Goal: Task Accomplishment & Management: Use online tool/utility

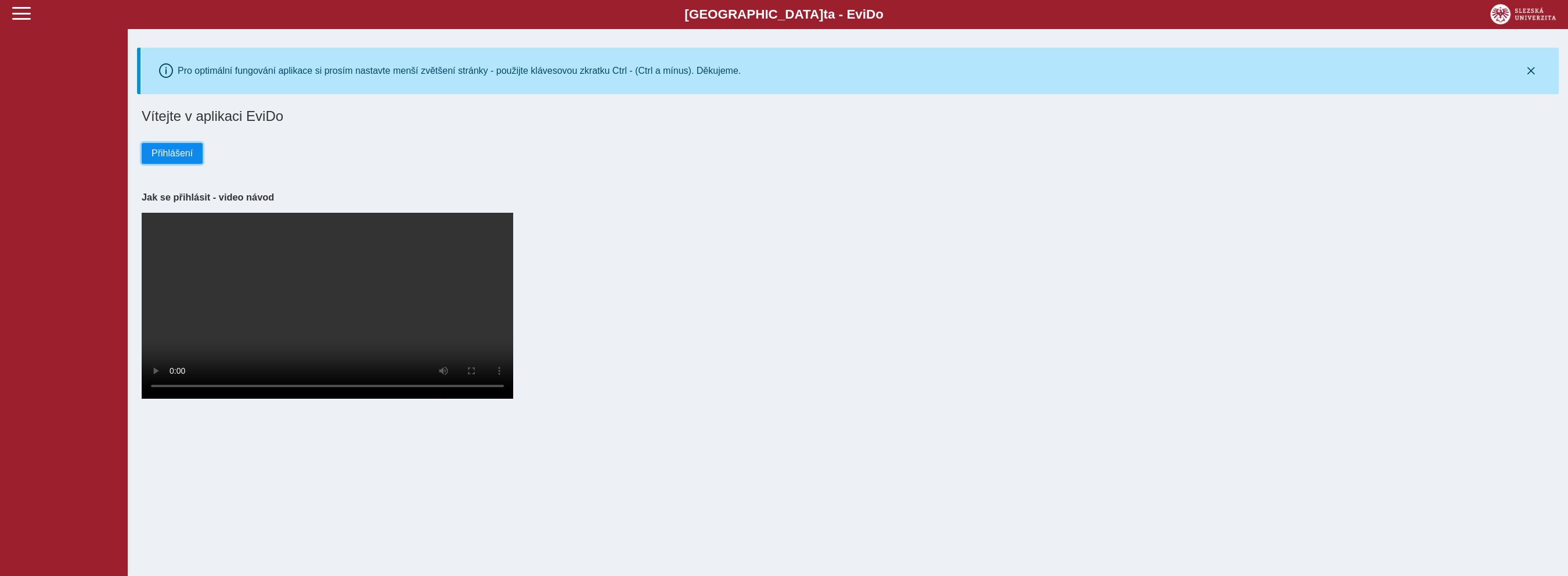
click at [175, 159] on span "Přihlášení" at bounding box center [172, 153] width 41 height 10
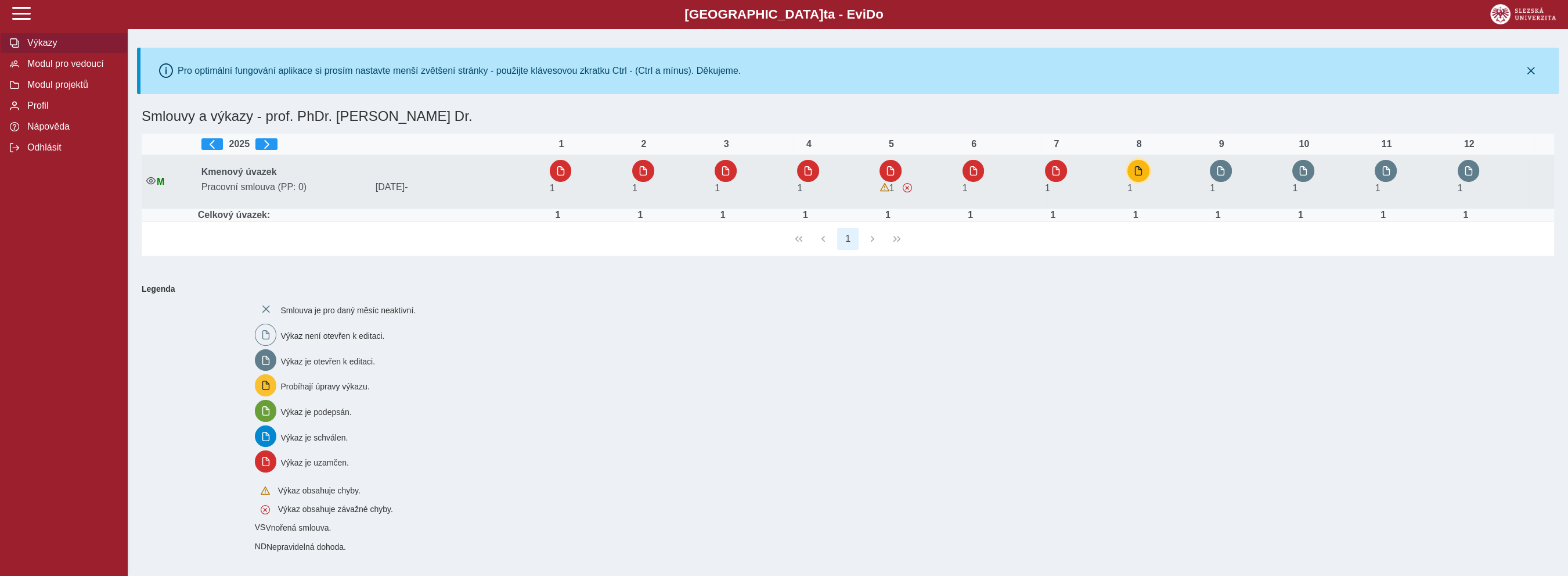
click at [1149, 174] on button "button" at bounding box center [1139, 171] width 22 height 22
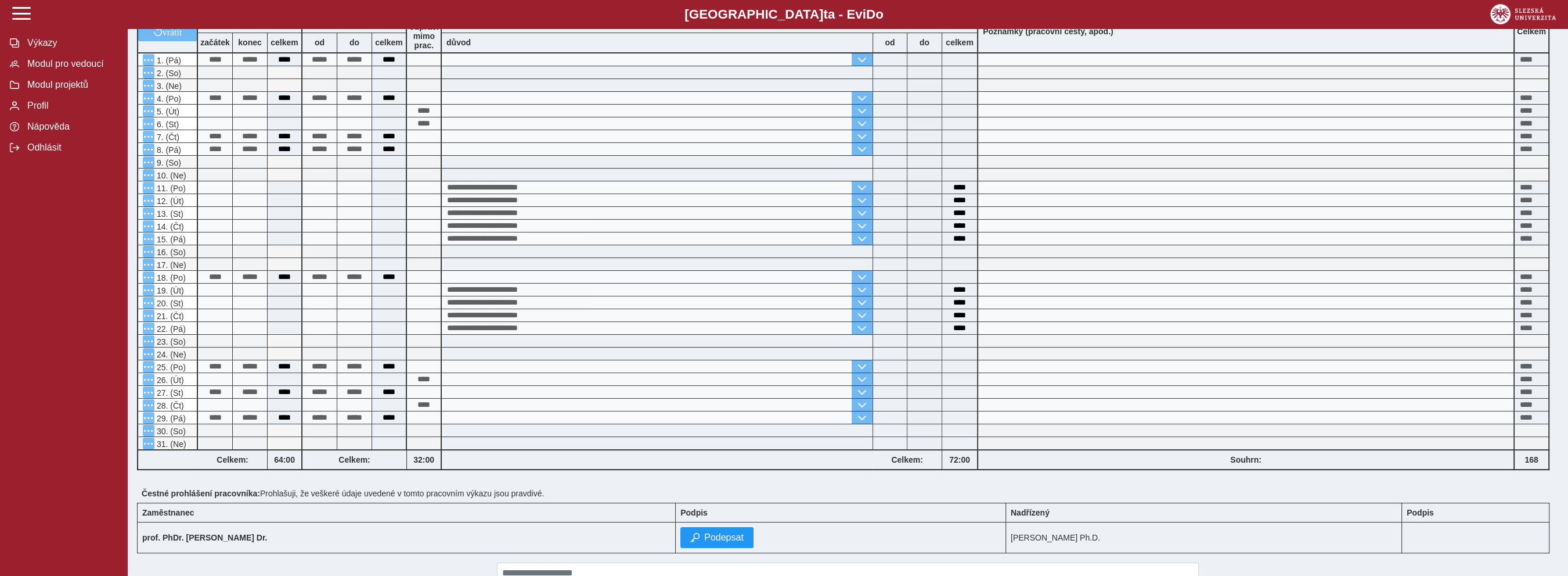
scroll to position [246, 0]
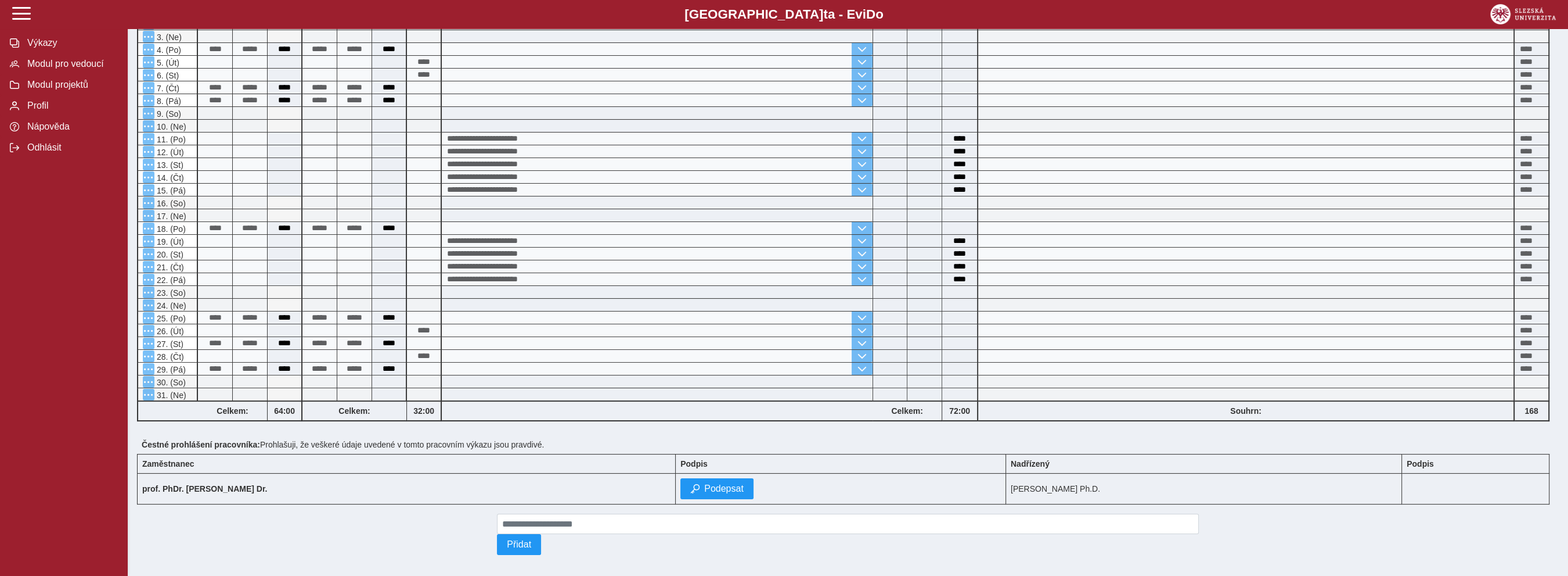
click at [1485, 492] on td at bounding box center [1476, 489] width 148 height 31
click at [704, 487] on span "Podepsat" at bounding box center [723, 488] width 39 height 10
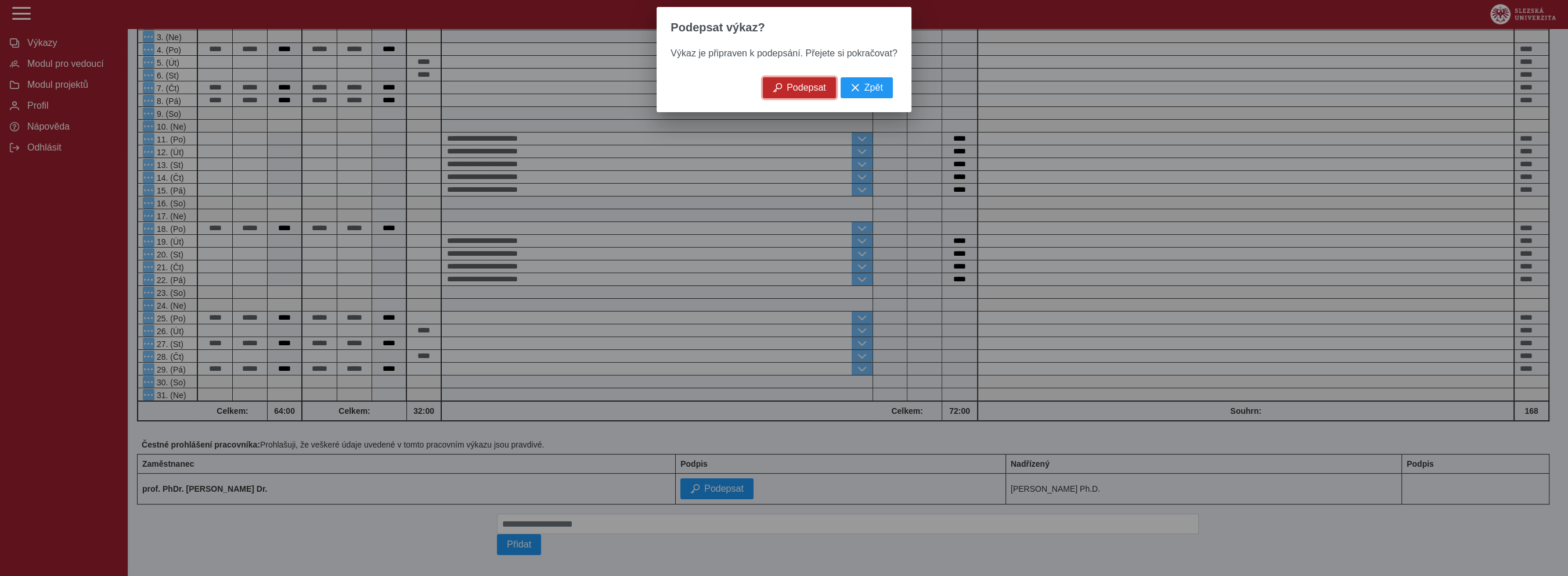
click at [793, 93] on span "Podepsat" at bounding box center [806, 87] width 39 height 10
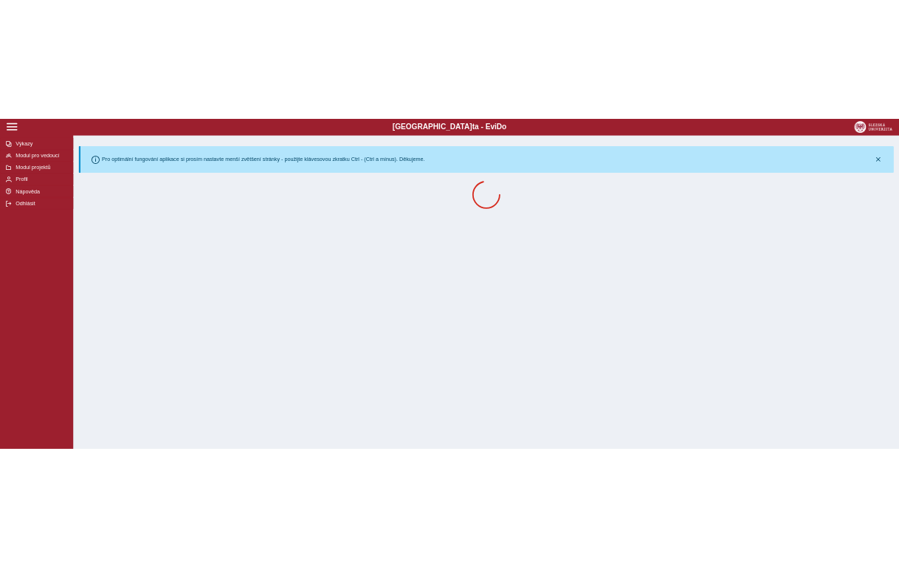
scroll to position [0, 0]
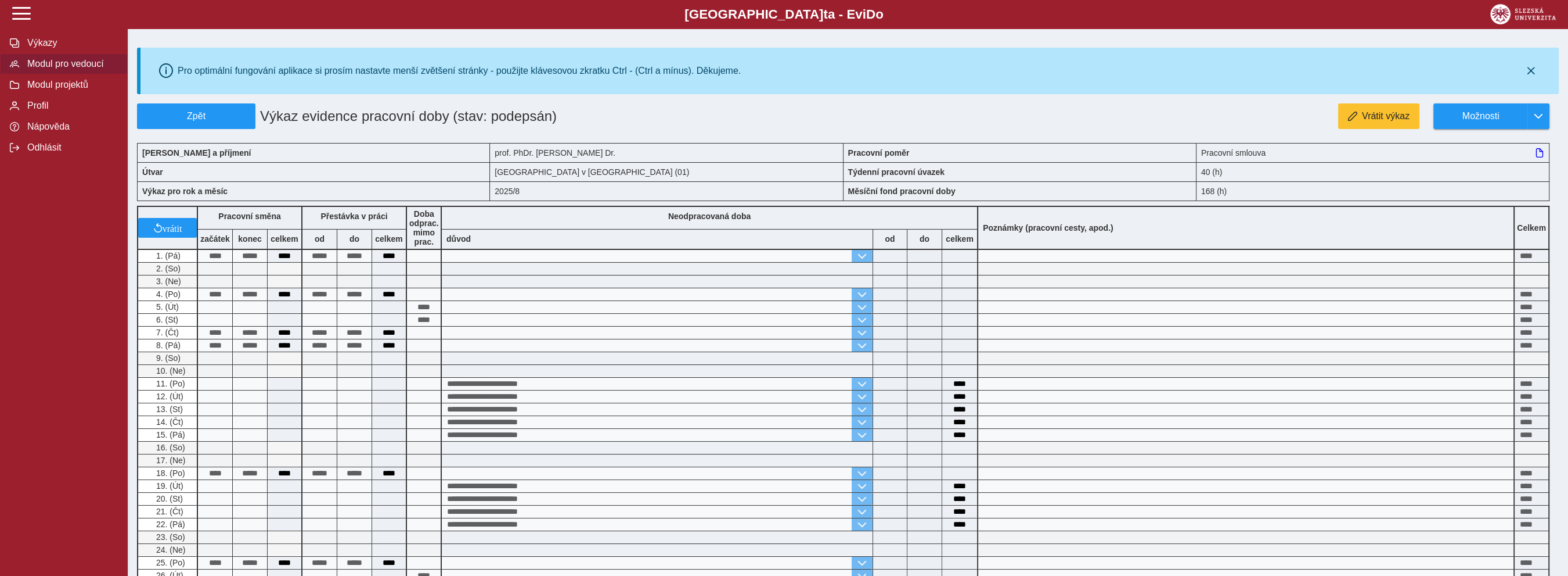
click at [67, 69] on span "Modul pro vedoucí" at bounding box center [71, 64] width 94 height 10
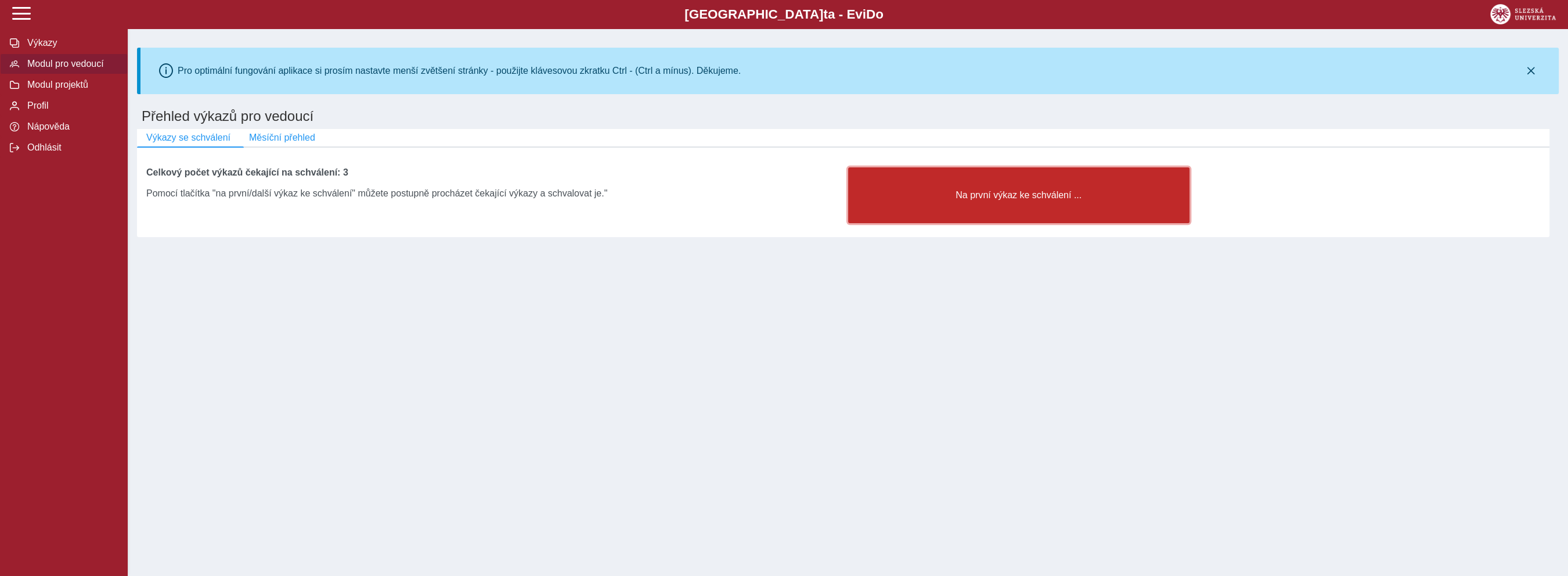
click at [1038, 201] on span "Na první výkaz ke schválení ..." at bounding box center [1018, 194] width 322 height 10
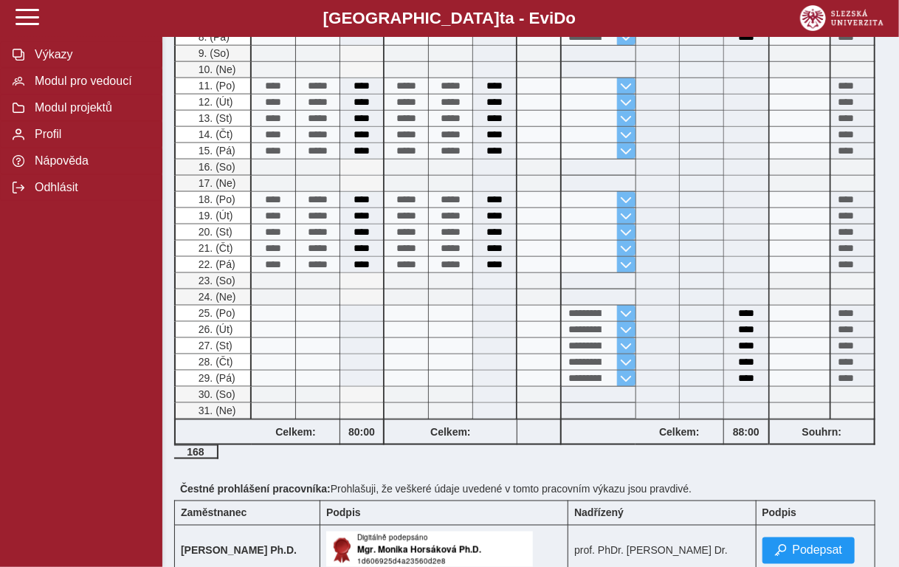
scroll to position [797, 0]
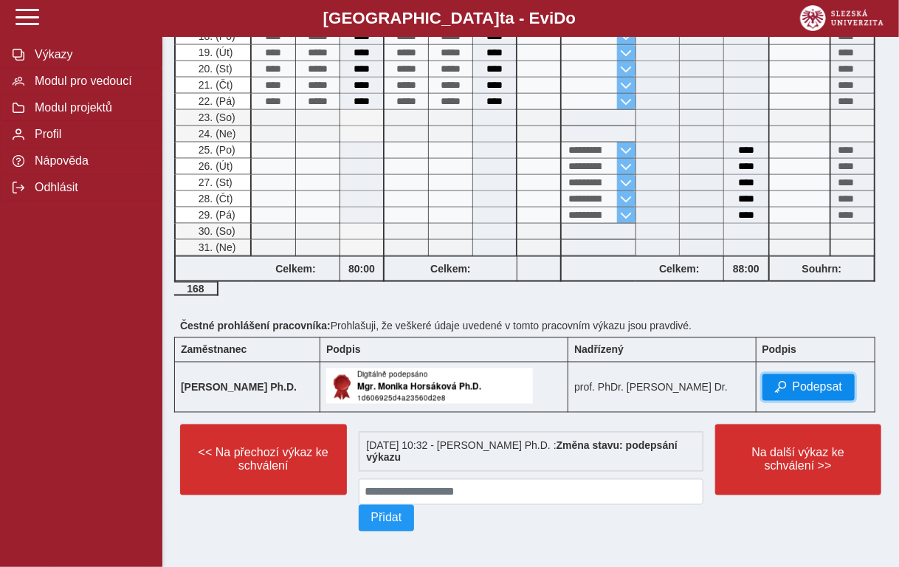
click at [819, 381] on span "Podepsat" at bounding box center [818, 387] width 50 height 13
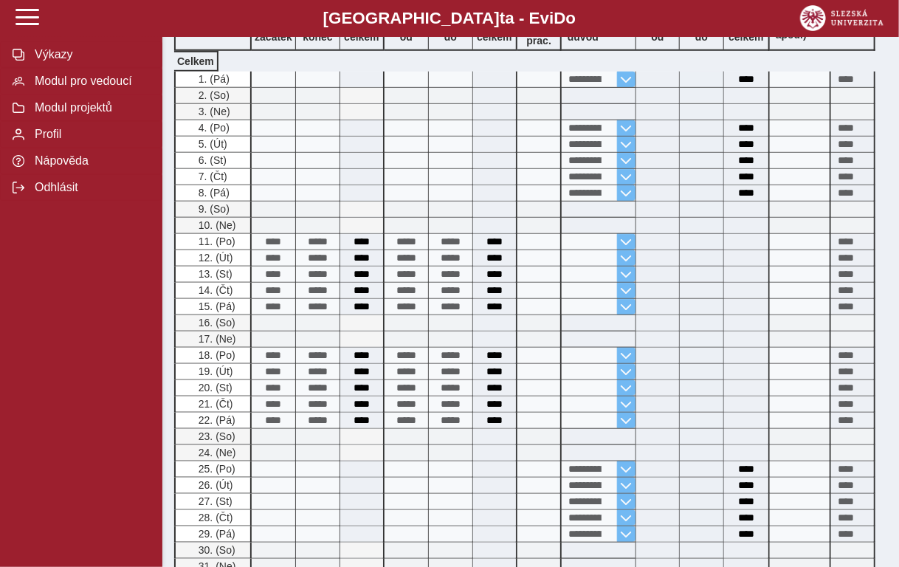
scroll to position [845, 0]
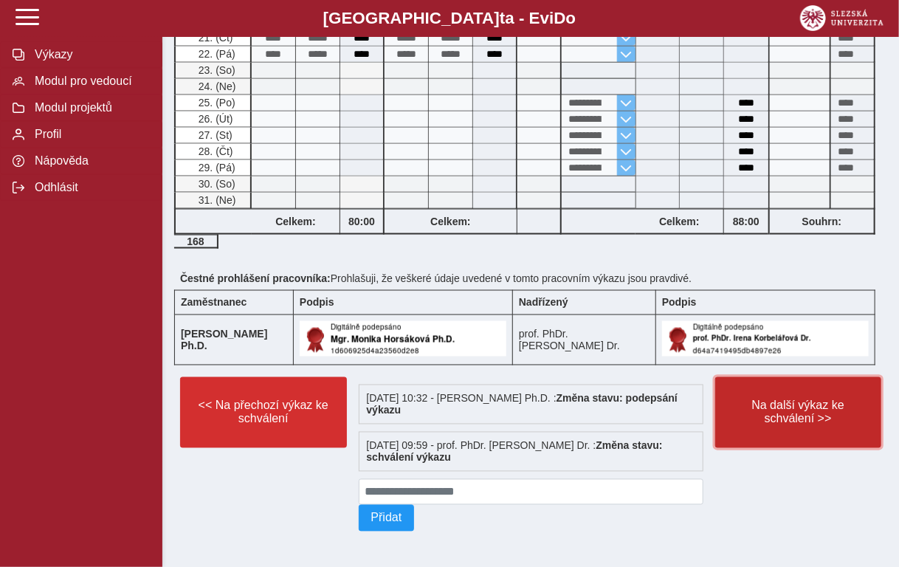
click at [799, 405] on span "Na další výkaz ke schválení >>" at bounding box center [799, 412] width 142 height 27
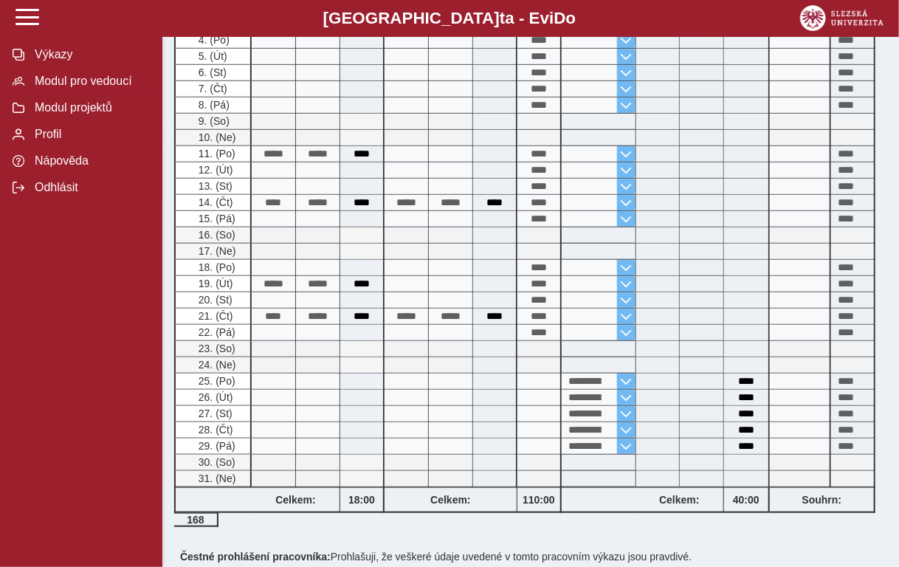
scroll to position [632, 0]
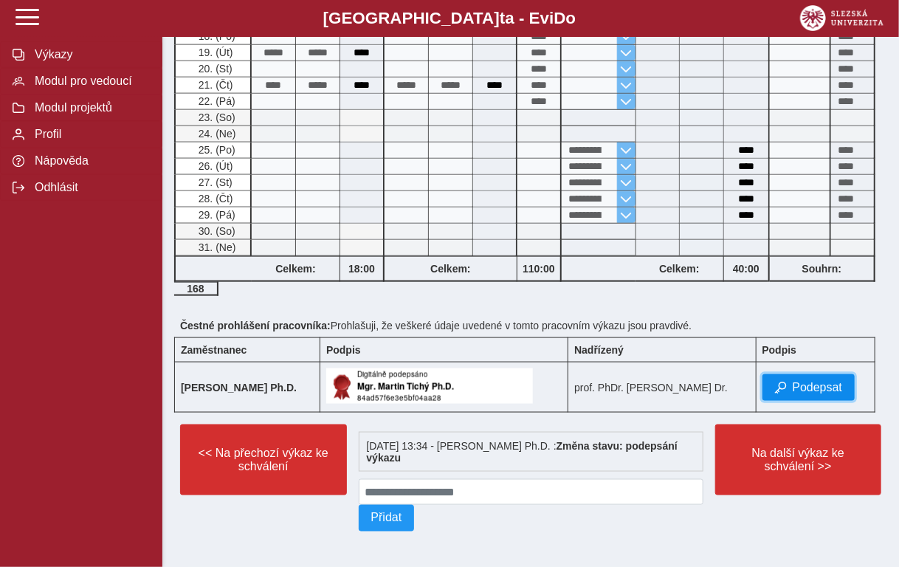
click at [808, 382] on span "Podepsat" at bounding box center [818, 387] width 50 height 13
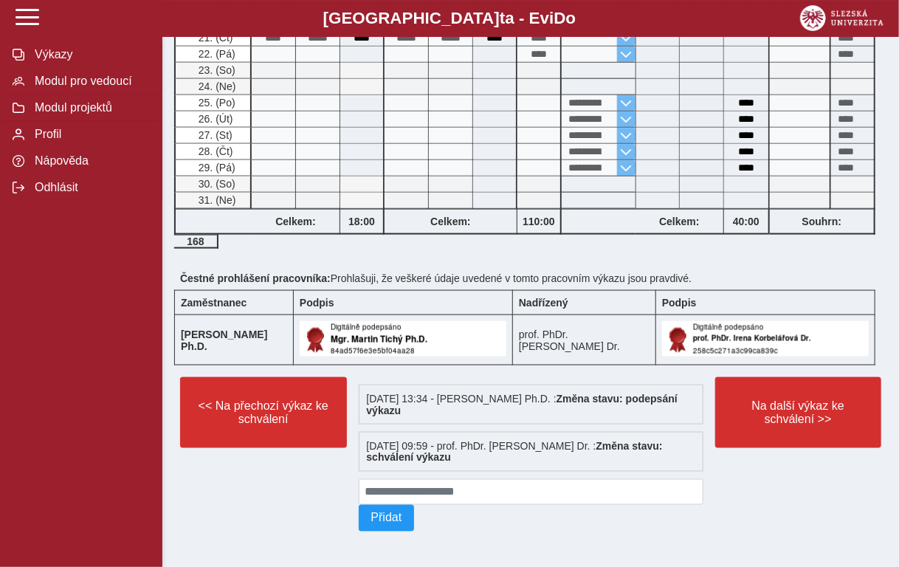
scroll to position [679, 0]
click at [796, 408] on span "Na další výkaz ke schválení >>" at bounding box center [799, 412] width 142 height 27
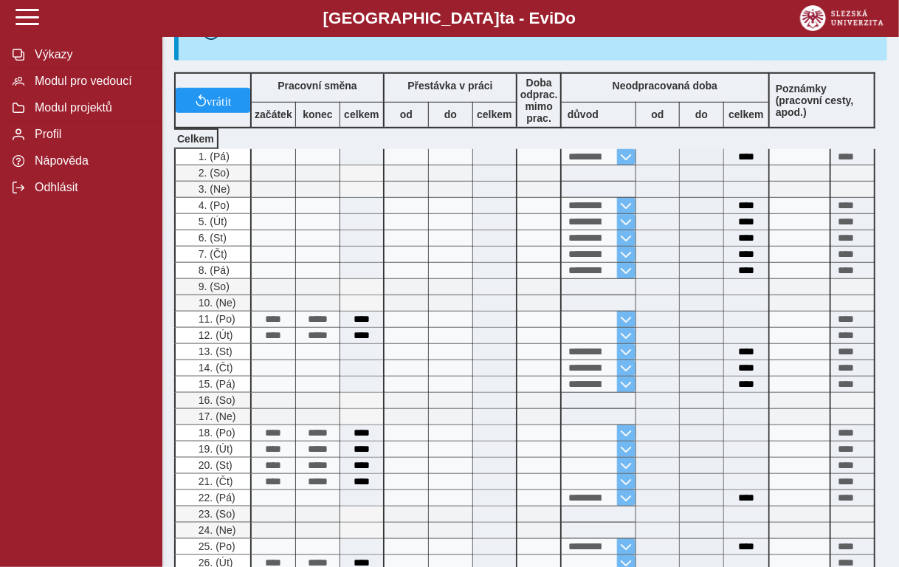
scroll to position [797, 0]
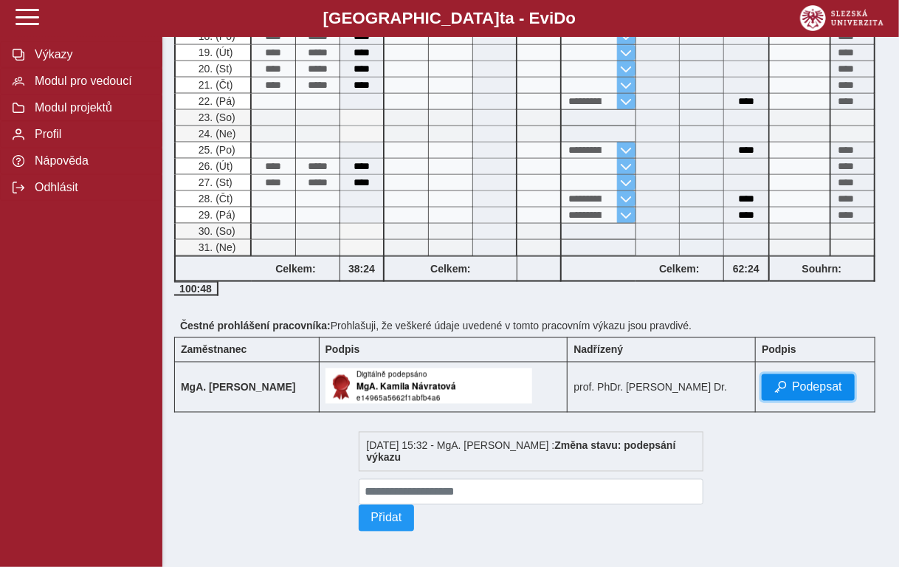
click at [793, 376] on button "Podepsat" at bounding box center [808, 387] width 93 height 27
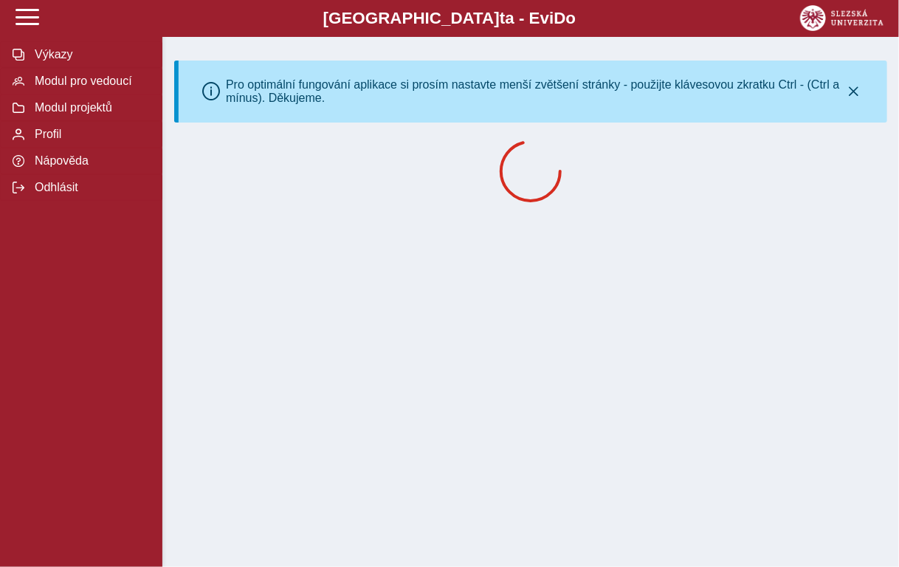
scroll to position [0, 0]
